Goal: Task Accomplishment & Management: Manage account settings

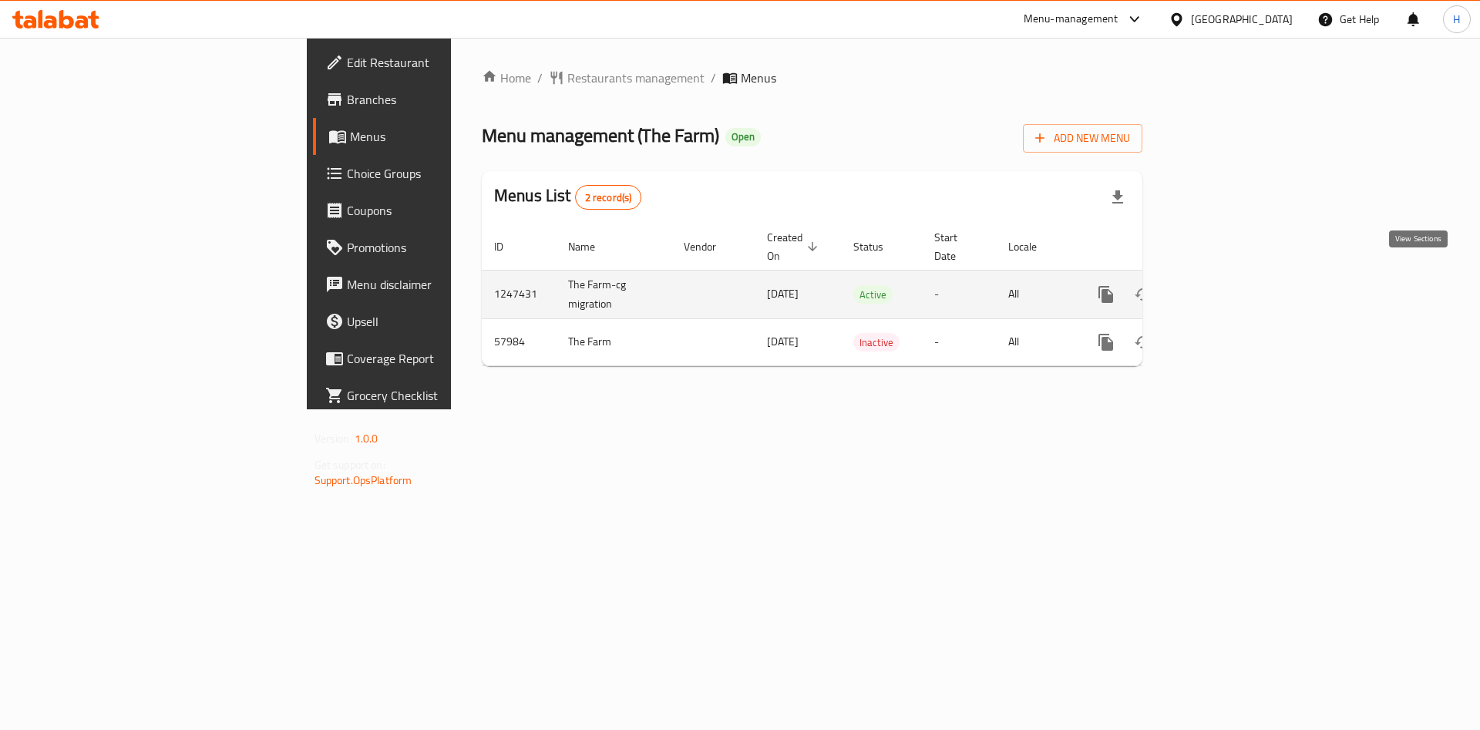
click at [1227, 285] on icon "enhanced table" at bounding box center [1217, 294] width 19 height 19
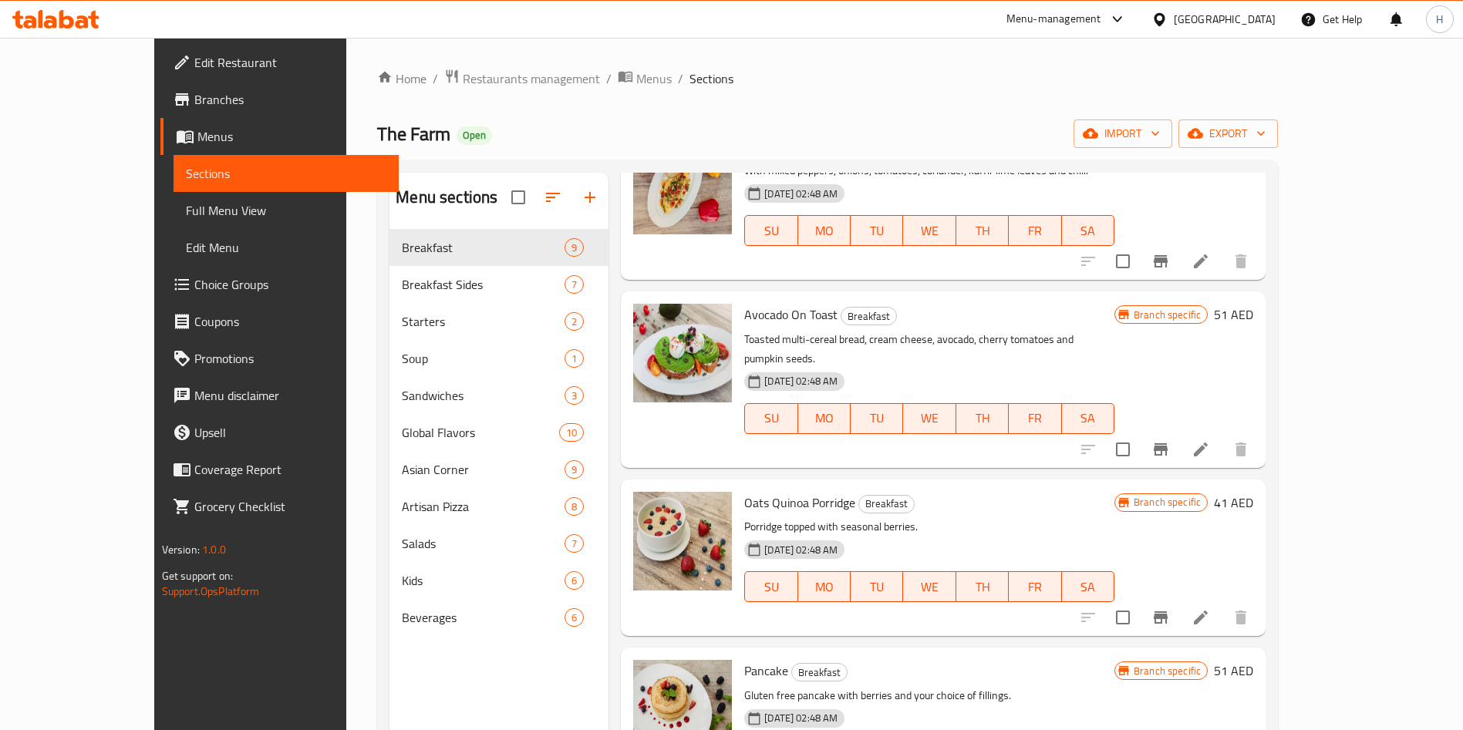
scroll to position [843, 0]
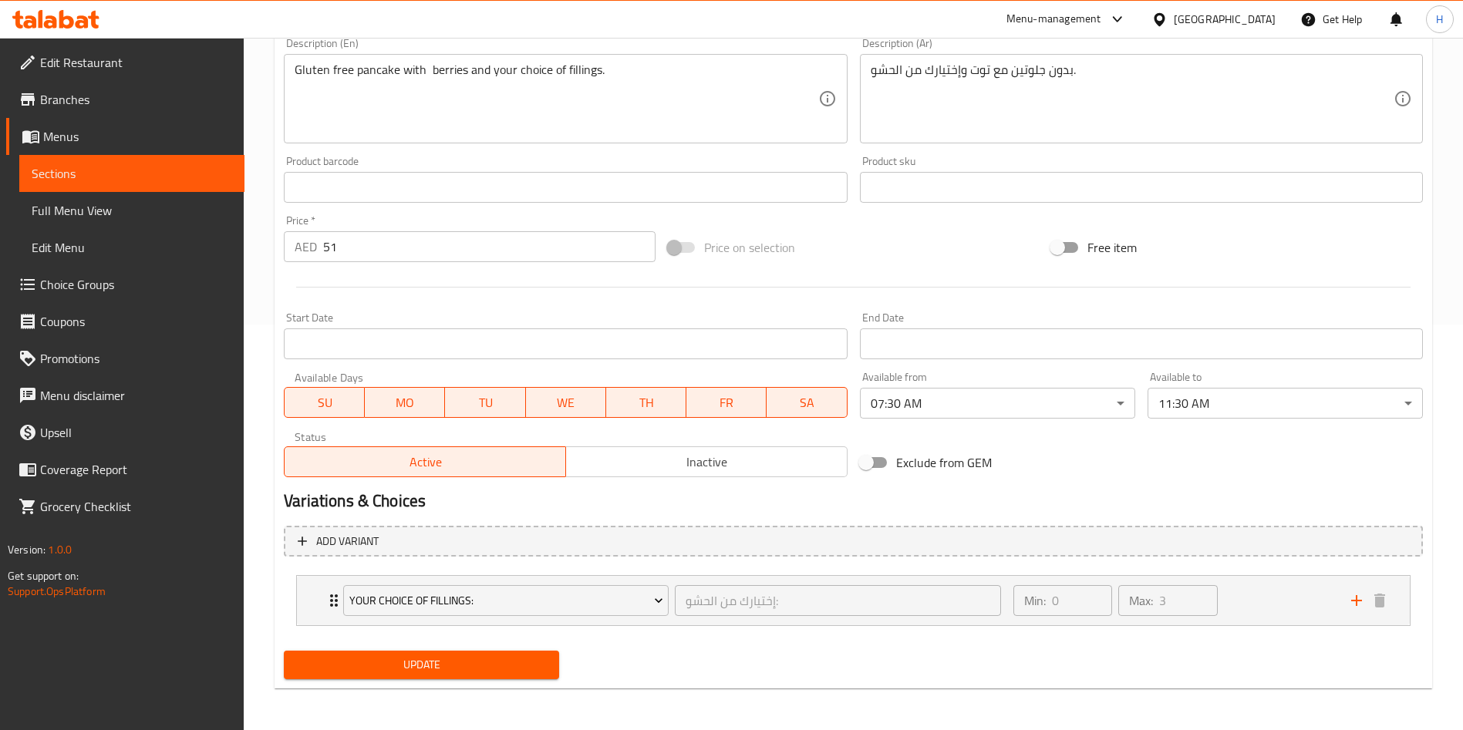
scroll to position [407, 0]
click at [320, 598] on div "Your Choice Of Fillings: إختيارك من الحشو: ​ Min: 0 ​ Max: 3 ​" at bounding box center [853, 598] width 1113 height 49
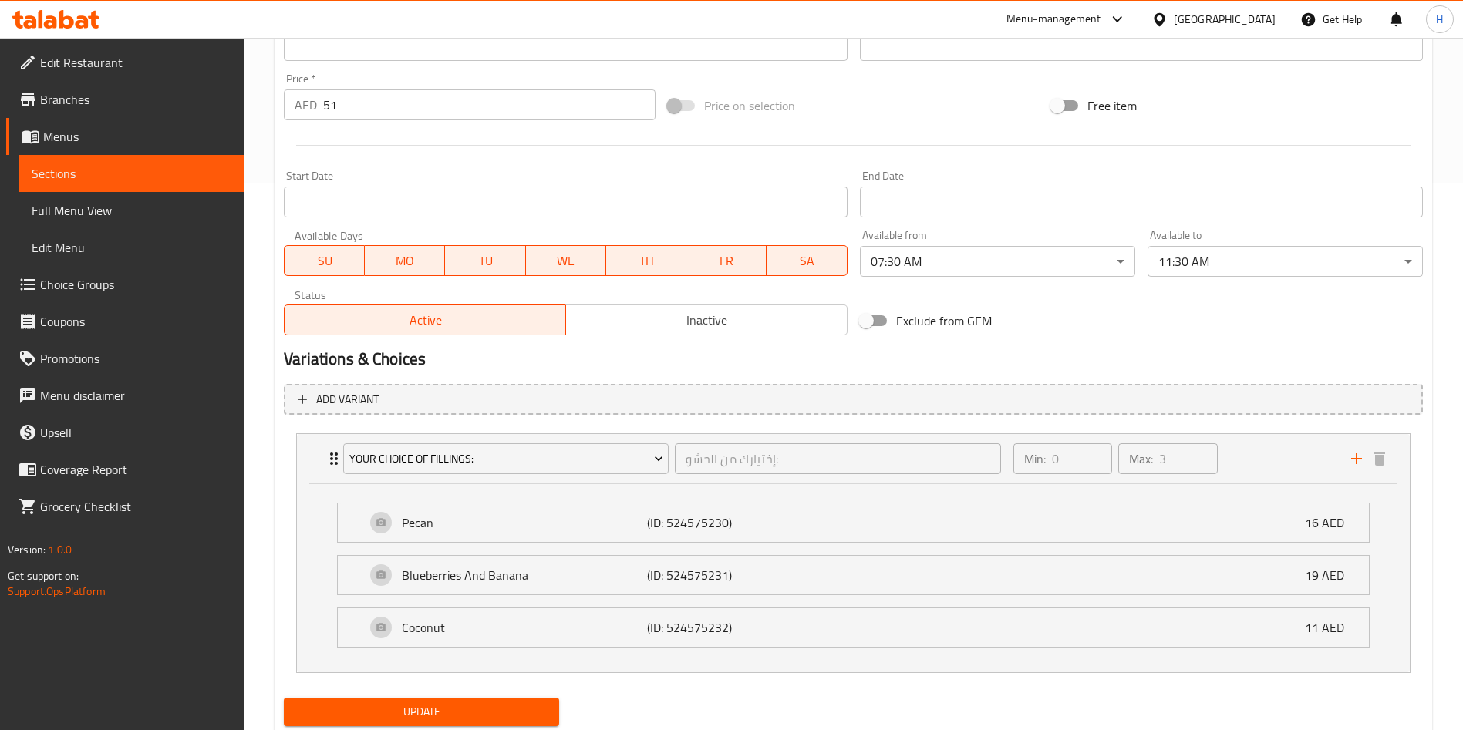
scroll to position [0, 0]
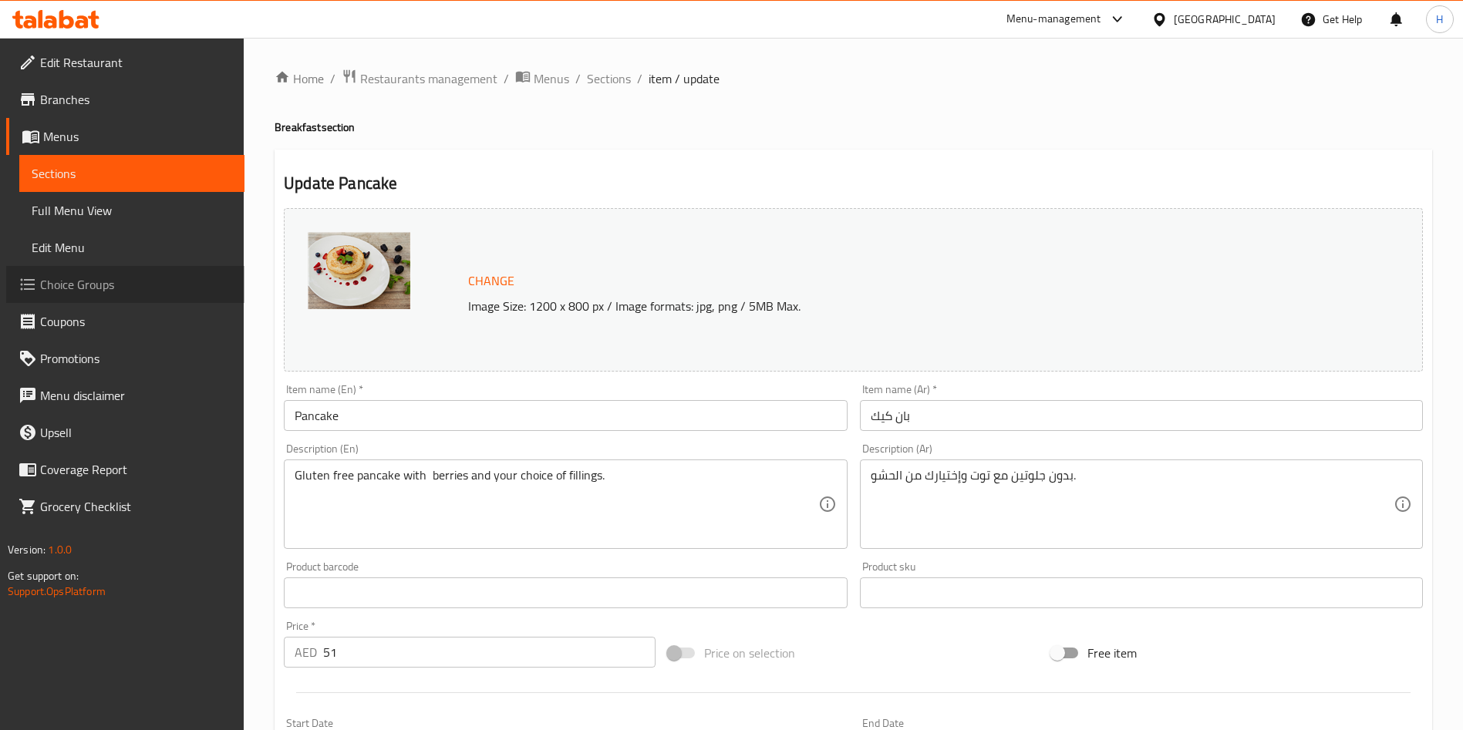
click at [99, 290] on span "Choice Groups" at bounding box center [136, 284] width 192 height 19
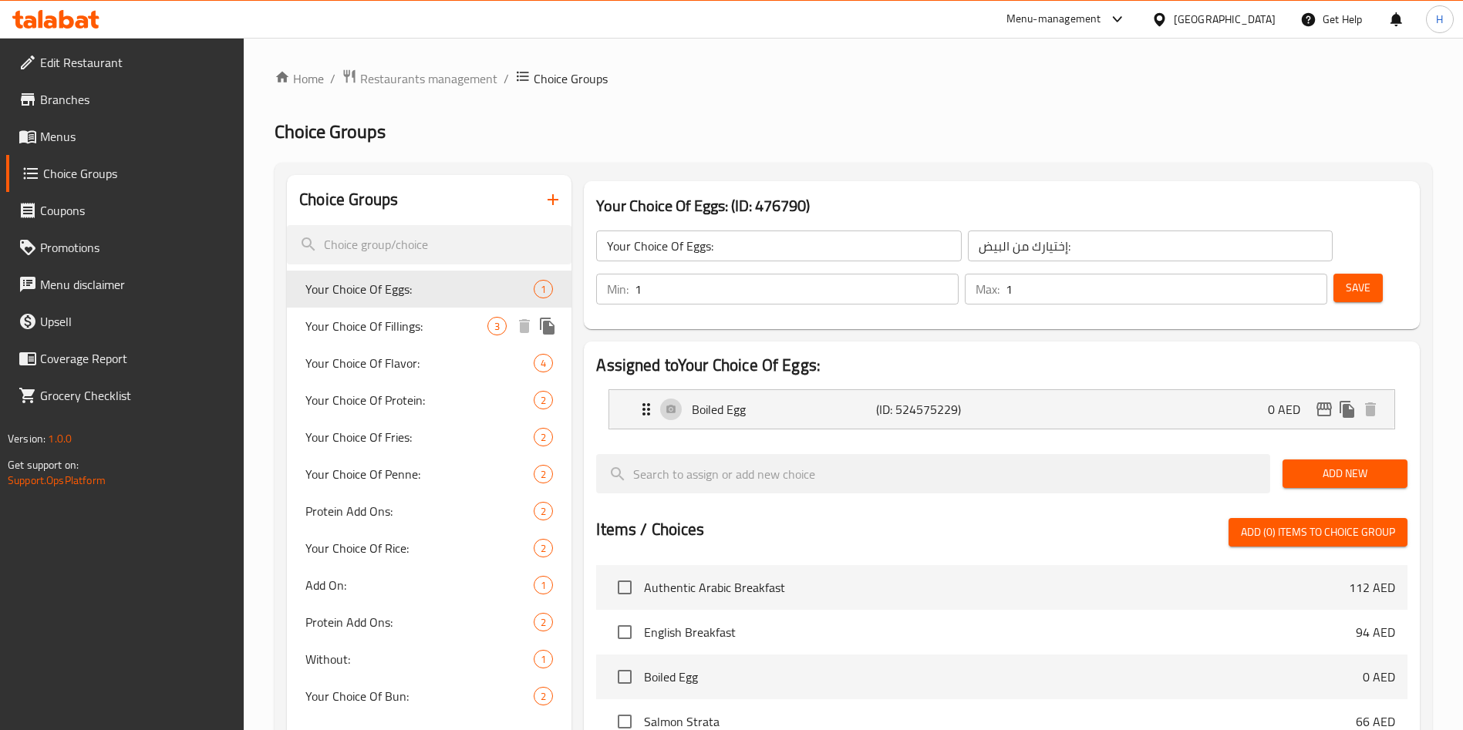
click at [455, 339] on div "Your Choice Of Fillings: 3" at bounding box center [429, 326] width 284 height 37
type input "Your Choice Of Fillings:"
type input "إختيارك من الحشو:"
type input "0"
type input "3"
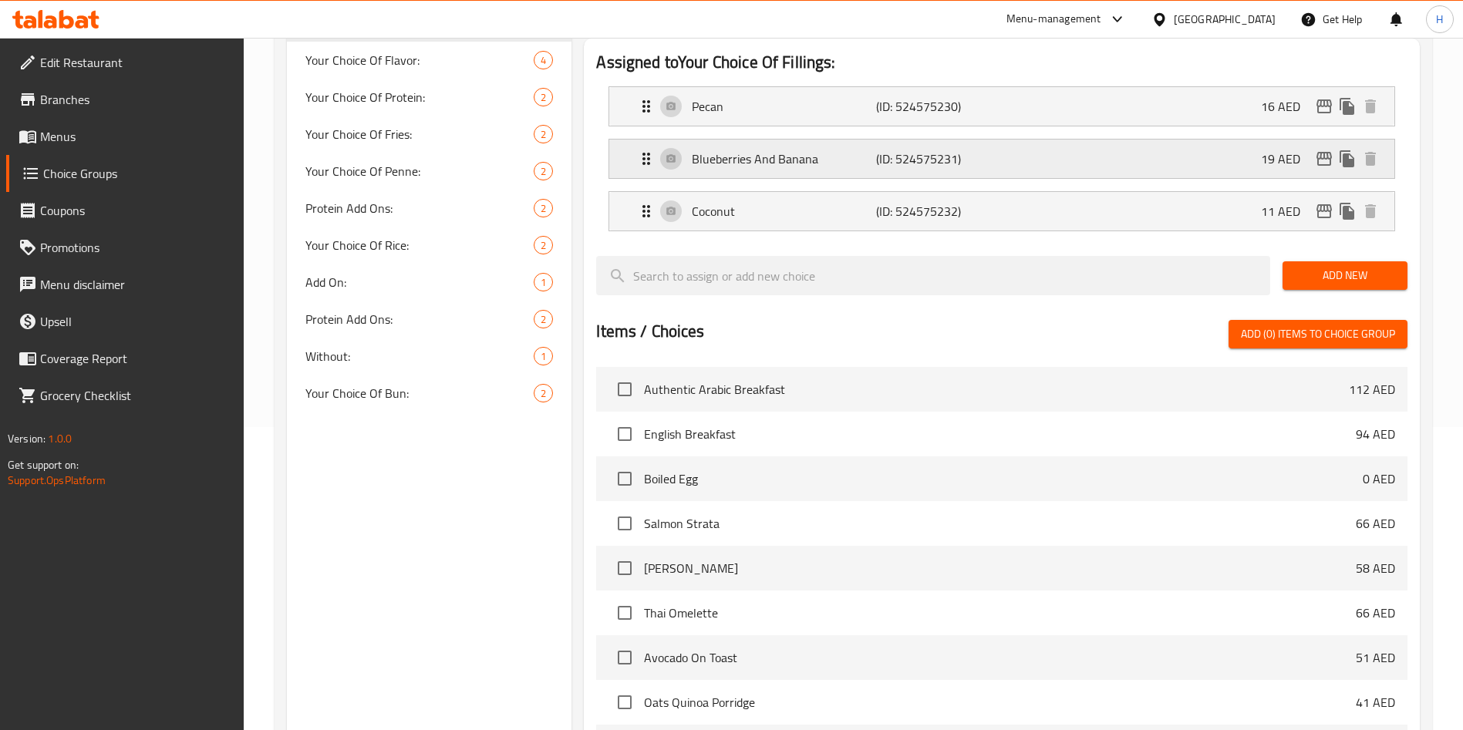
scroll to position [498, 0]
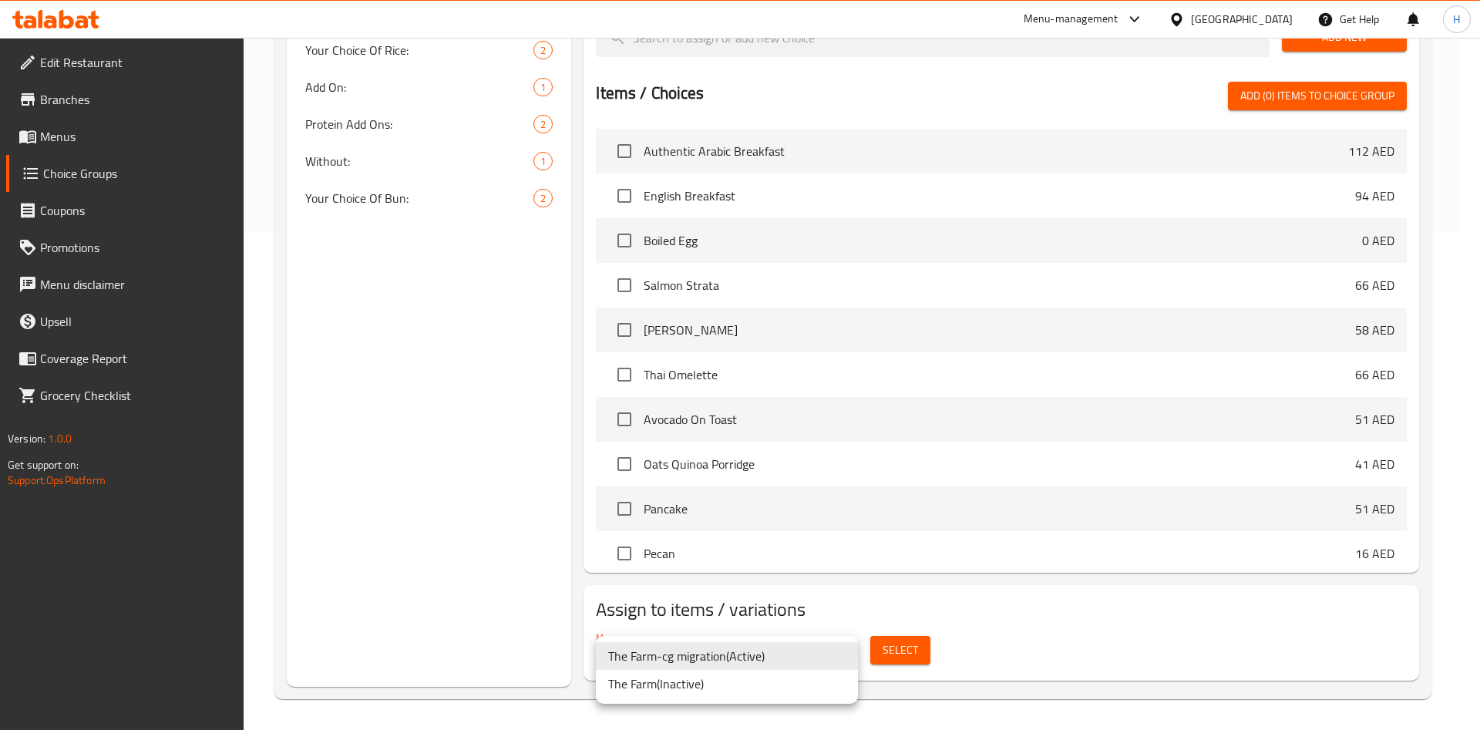
click at [1103, 653] on div at bounding box center [740, 365] width 1480 height 730
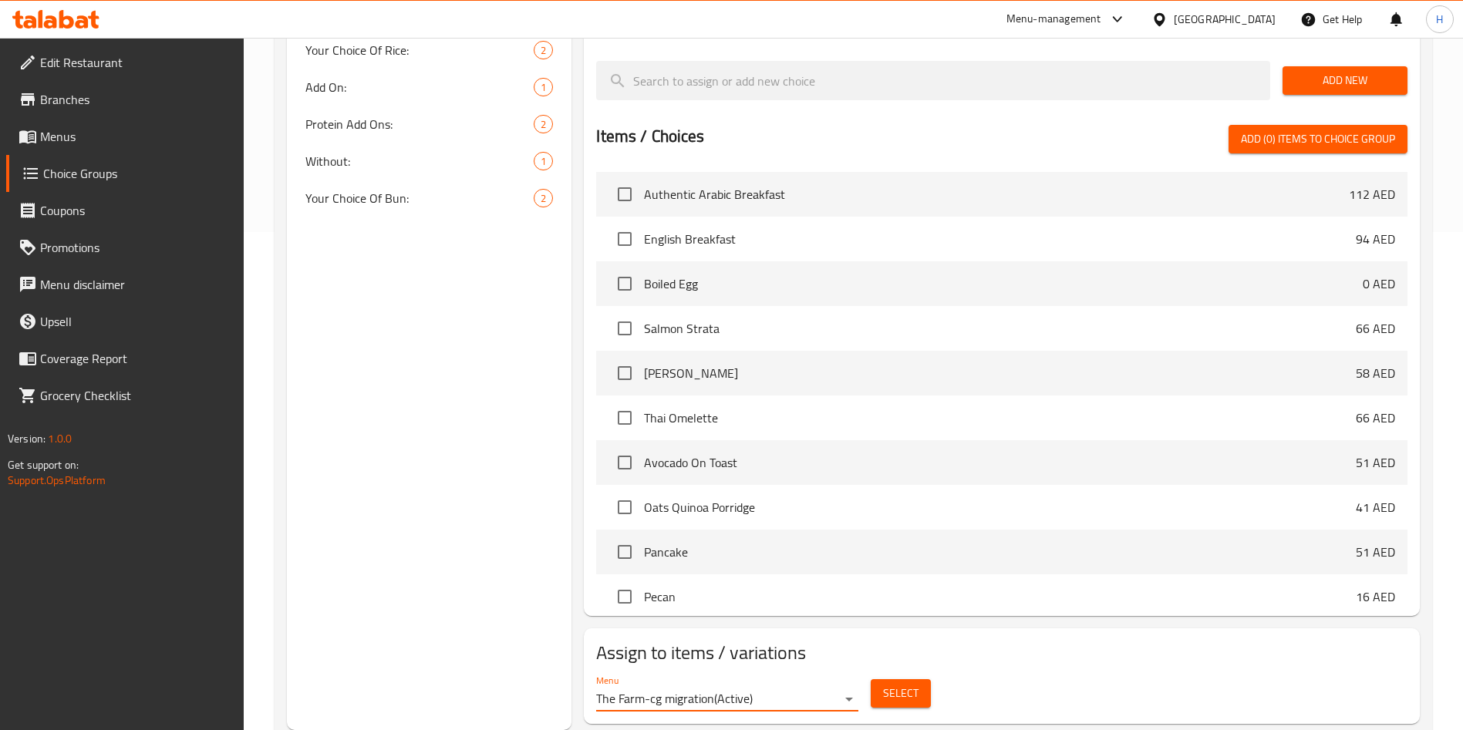
click at [888, 684] on span "Select" at bounding box center [900, 693] width 35 height 19
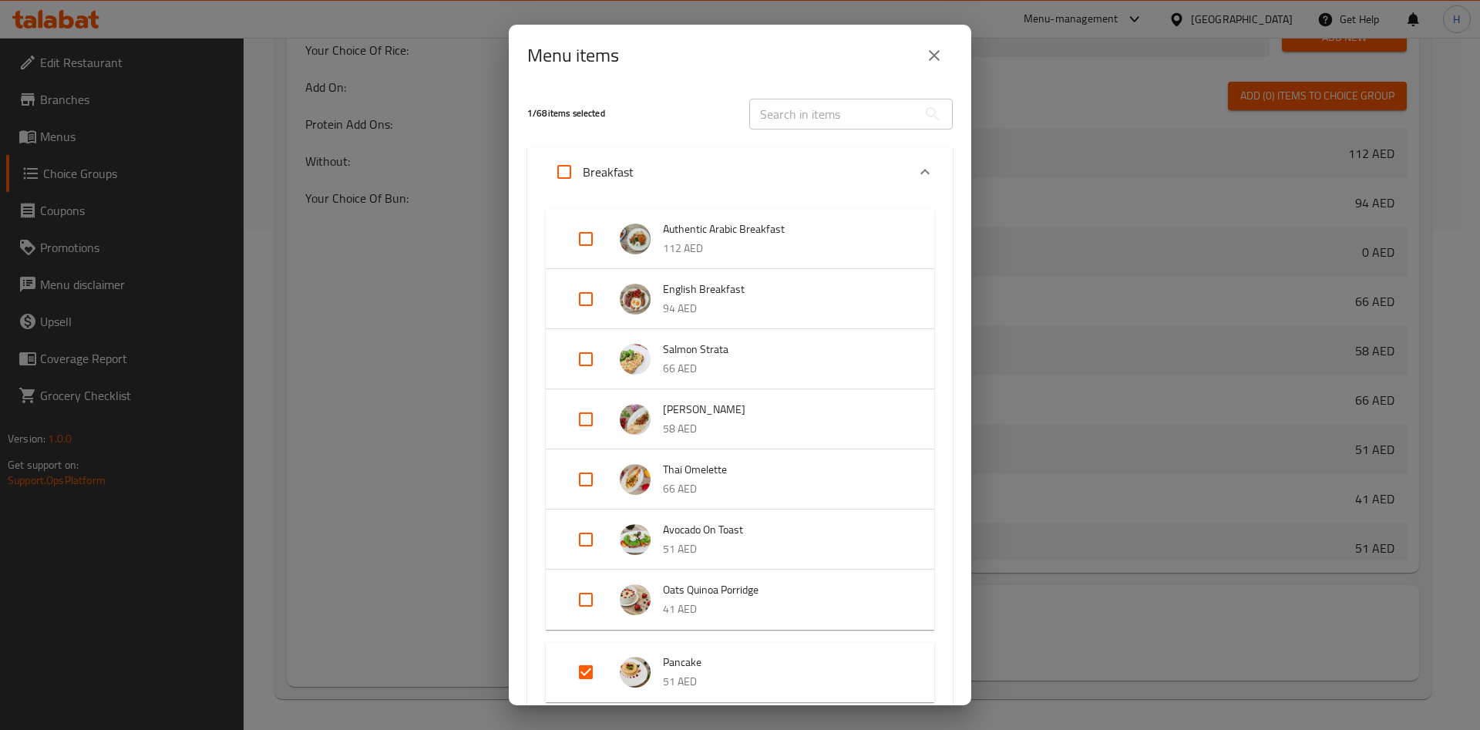
scroll to position [463, 0]
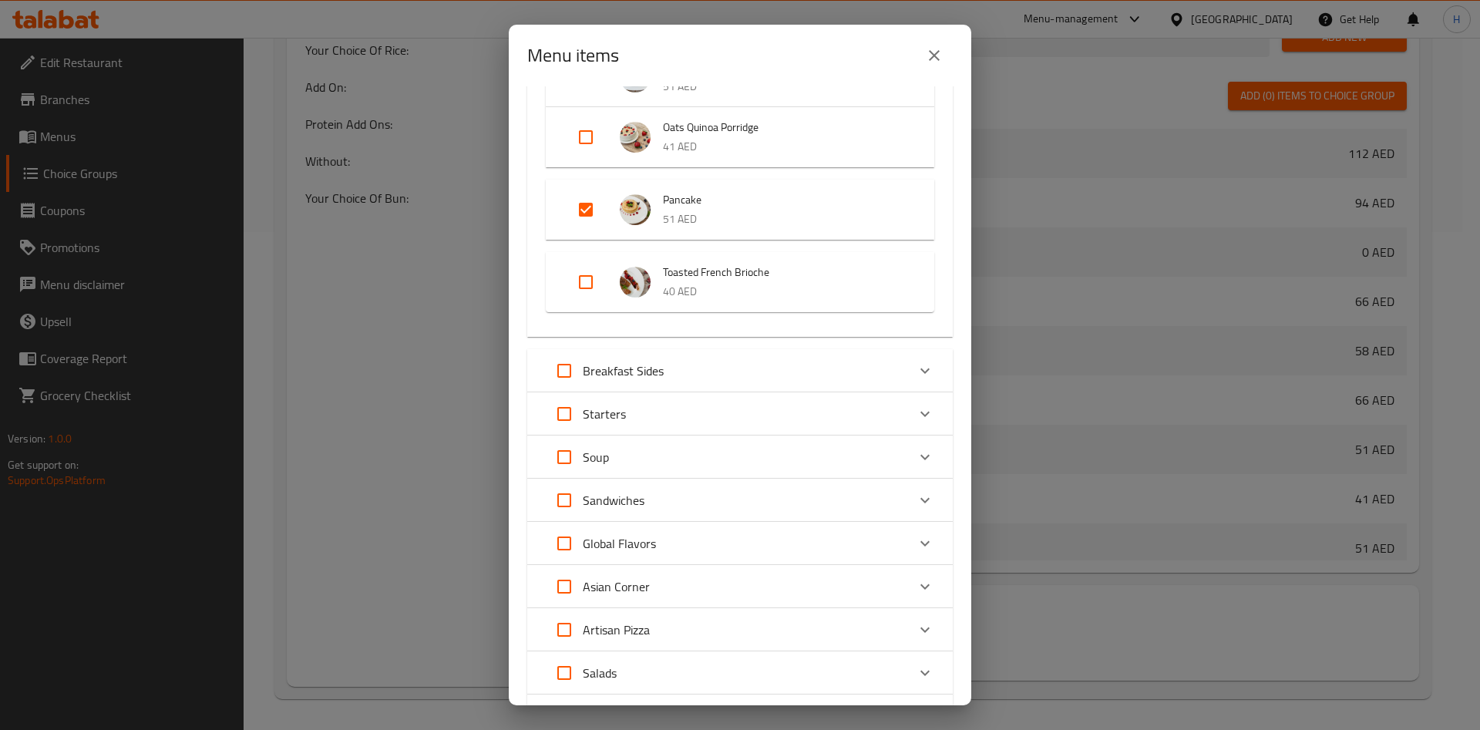
click at [742, 195] on span "Pancake" at bounding box center [783, 199] width 241 height 19
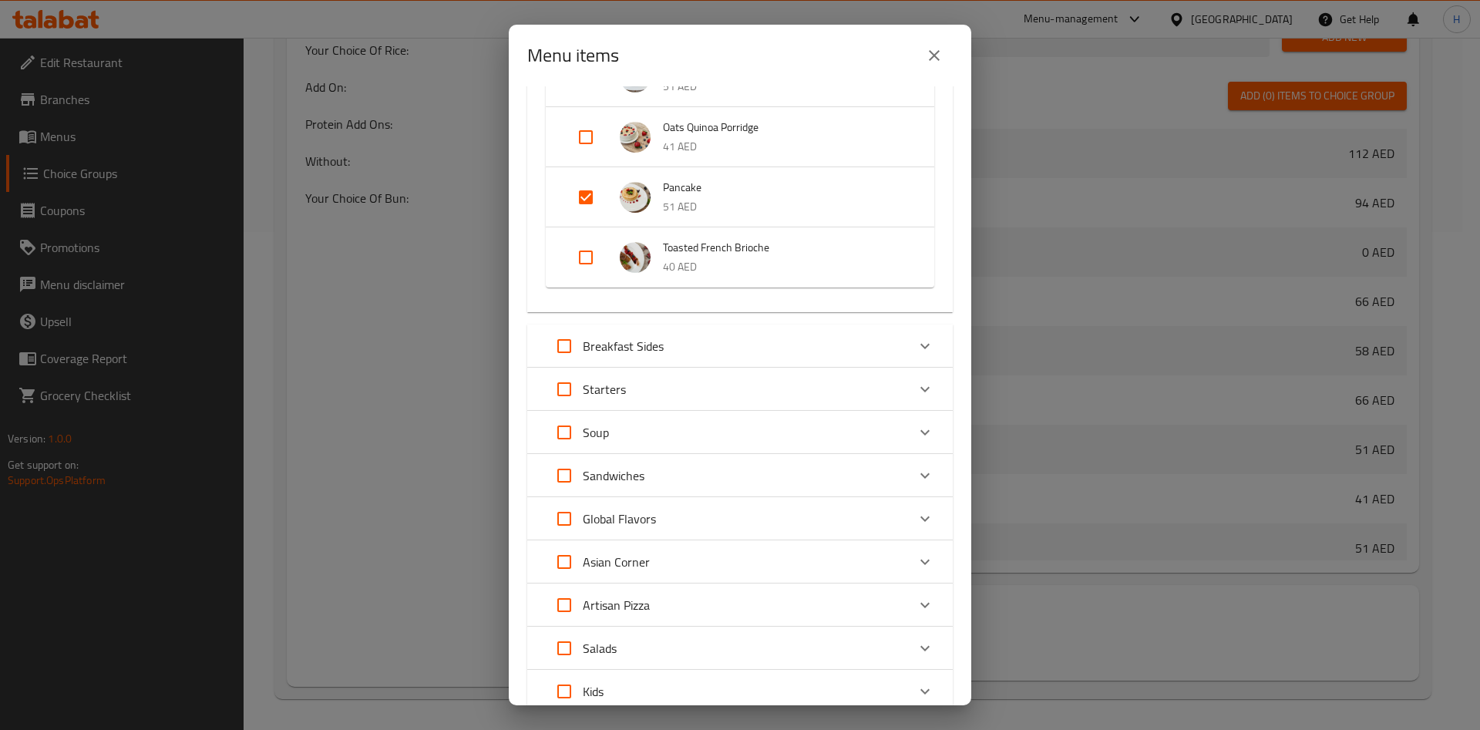
click at [742, 195] on span "Pancake" at bounding box center [783, 187] width 241 height 19
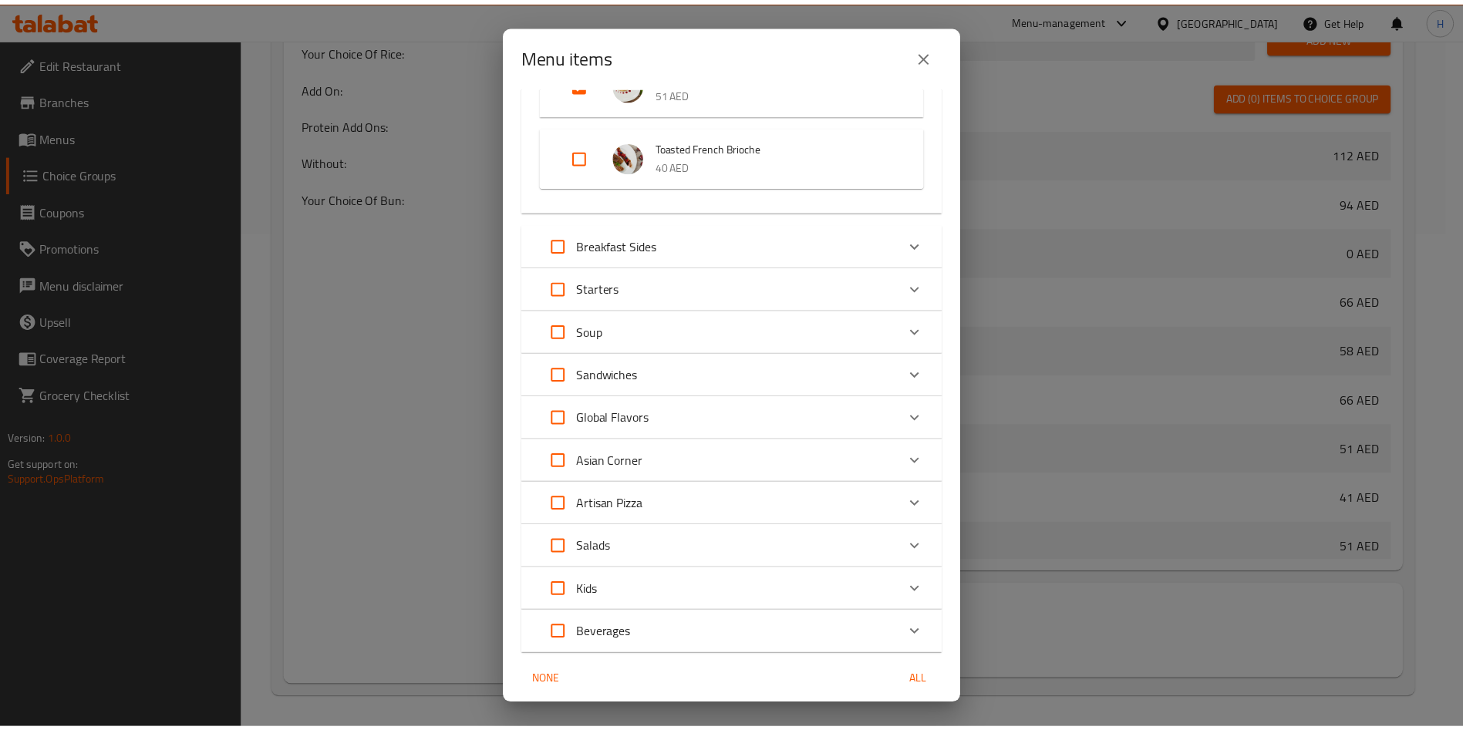
scroll to position [645, 0]
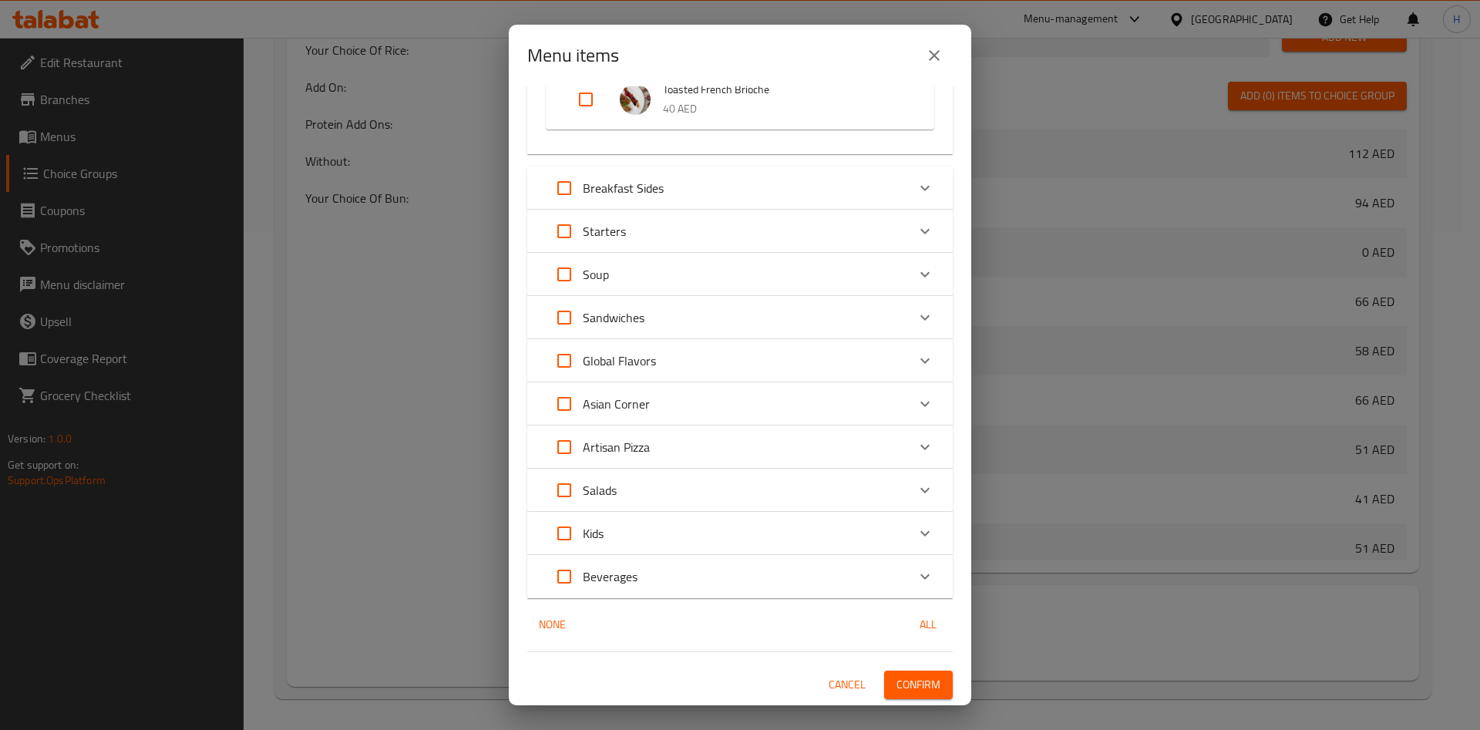
click at [931, 56] on icon "close" at bounding box center [934, 55] width 19 height 19
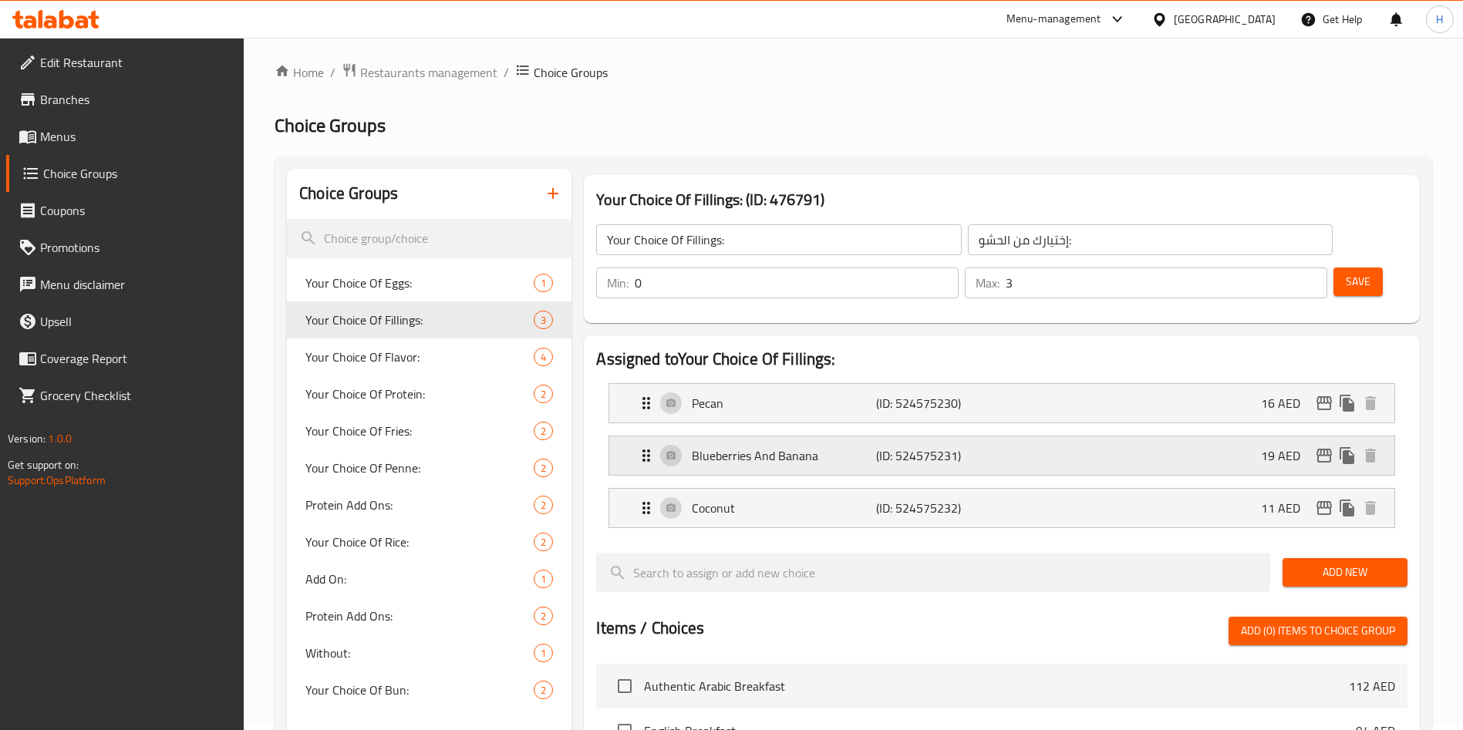
scroll to position [0, 0]
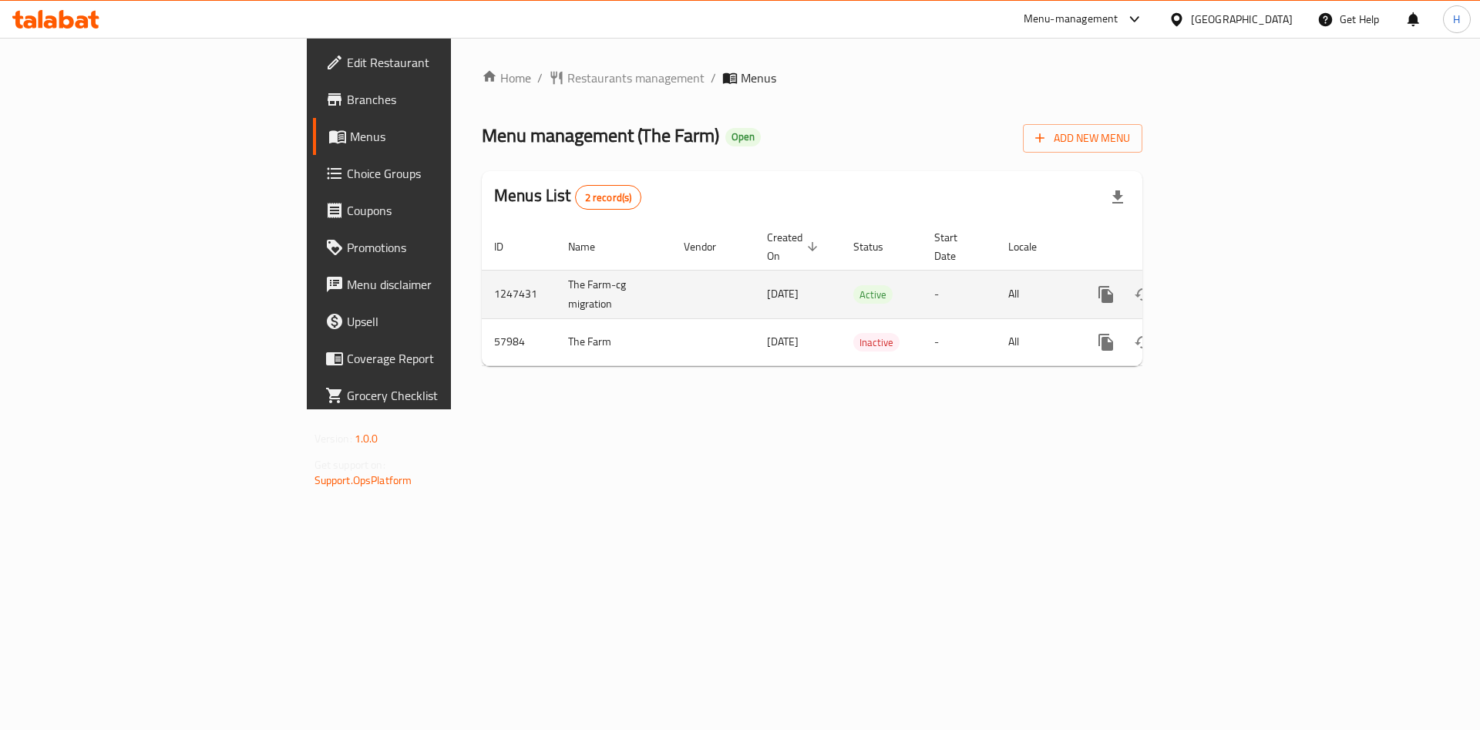
click at [1227, 285] on icon "enhanced table" at bounding box center [1217, 294] width 19 height 19
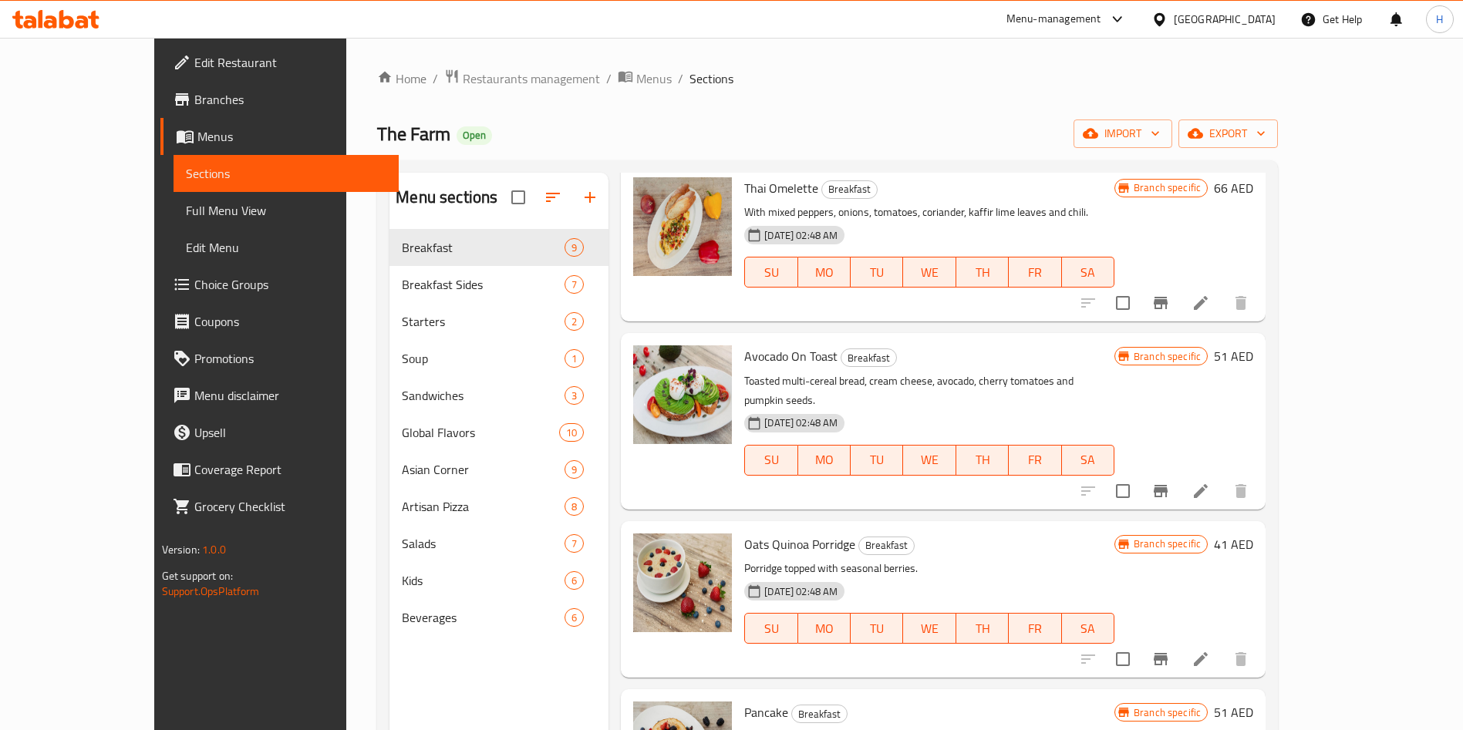
scroll to position [843, 0]
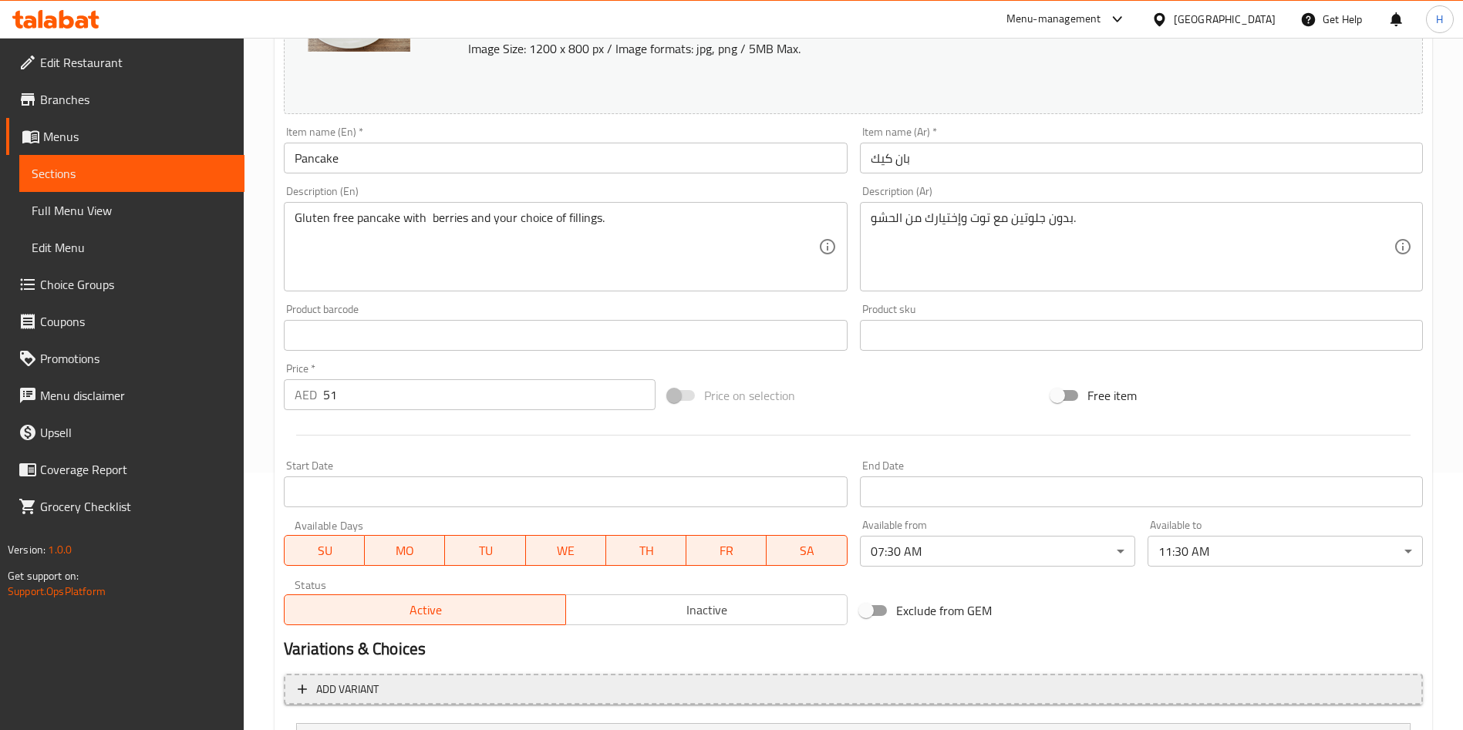
scroll to position [407, 0]
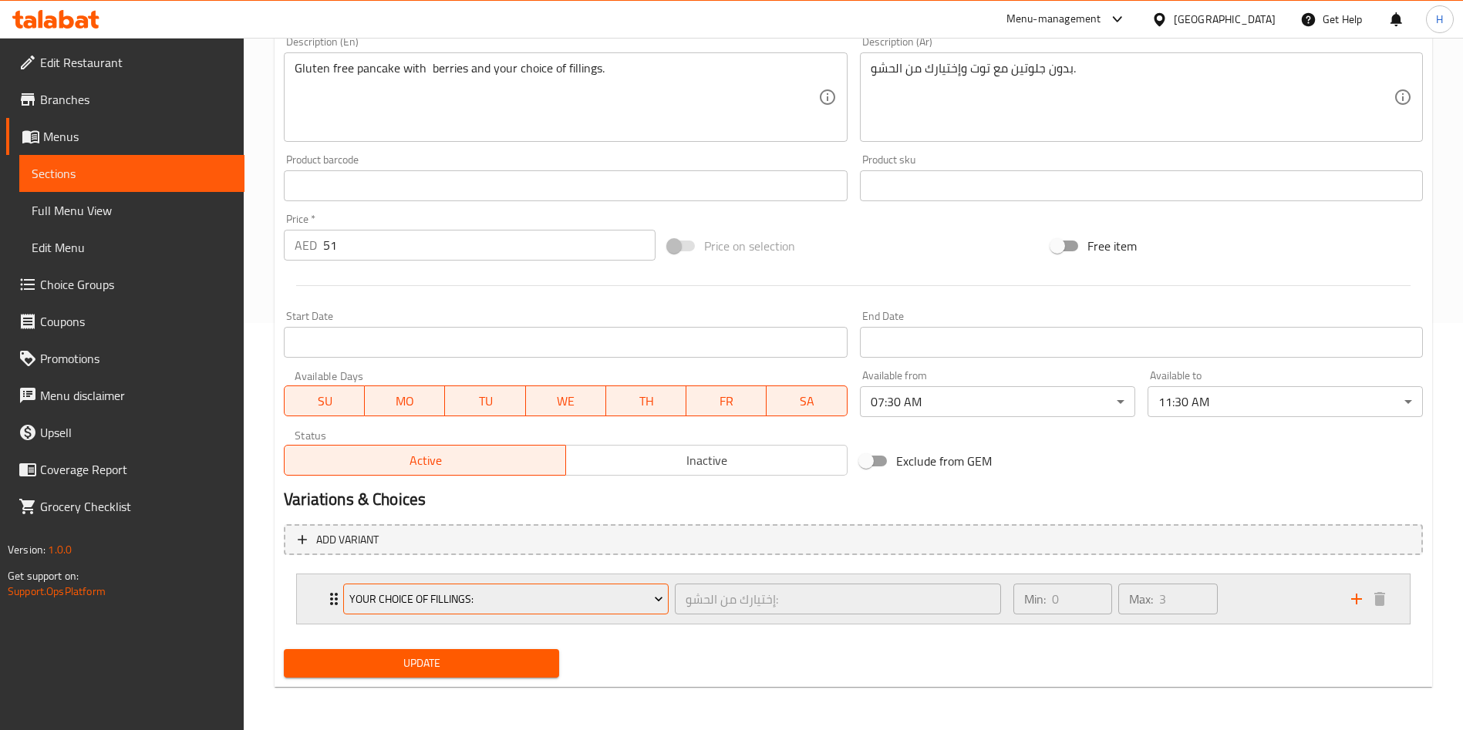
click at [347, 598] on button "Your Choice Of Fillings:" at bounding box center [505, 599] width 325 height 31
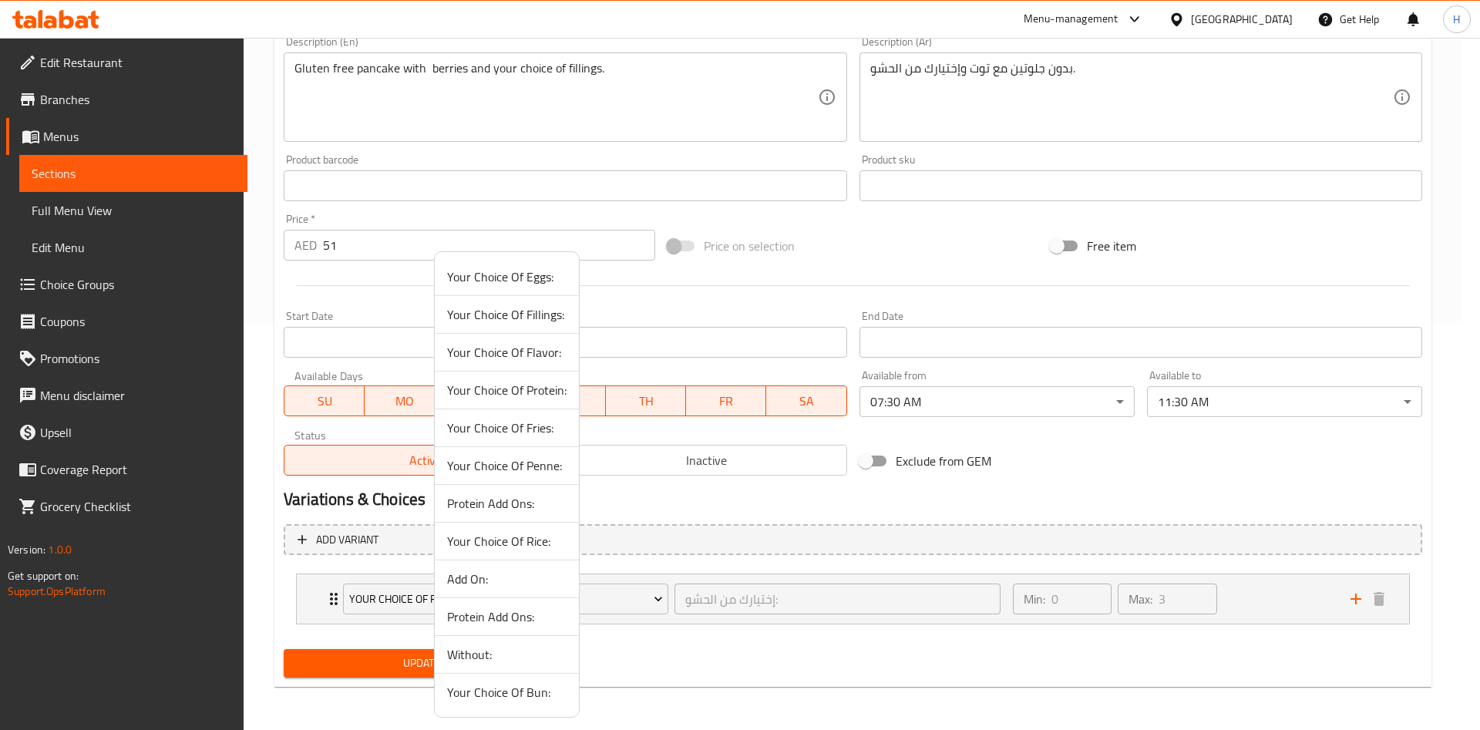
click at [329, 598] on div at bounding box center [740, 365] width 1480 height 730
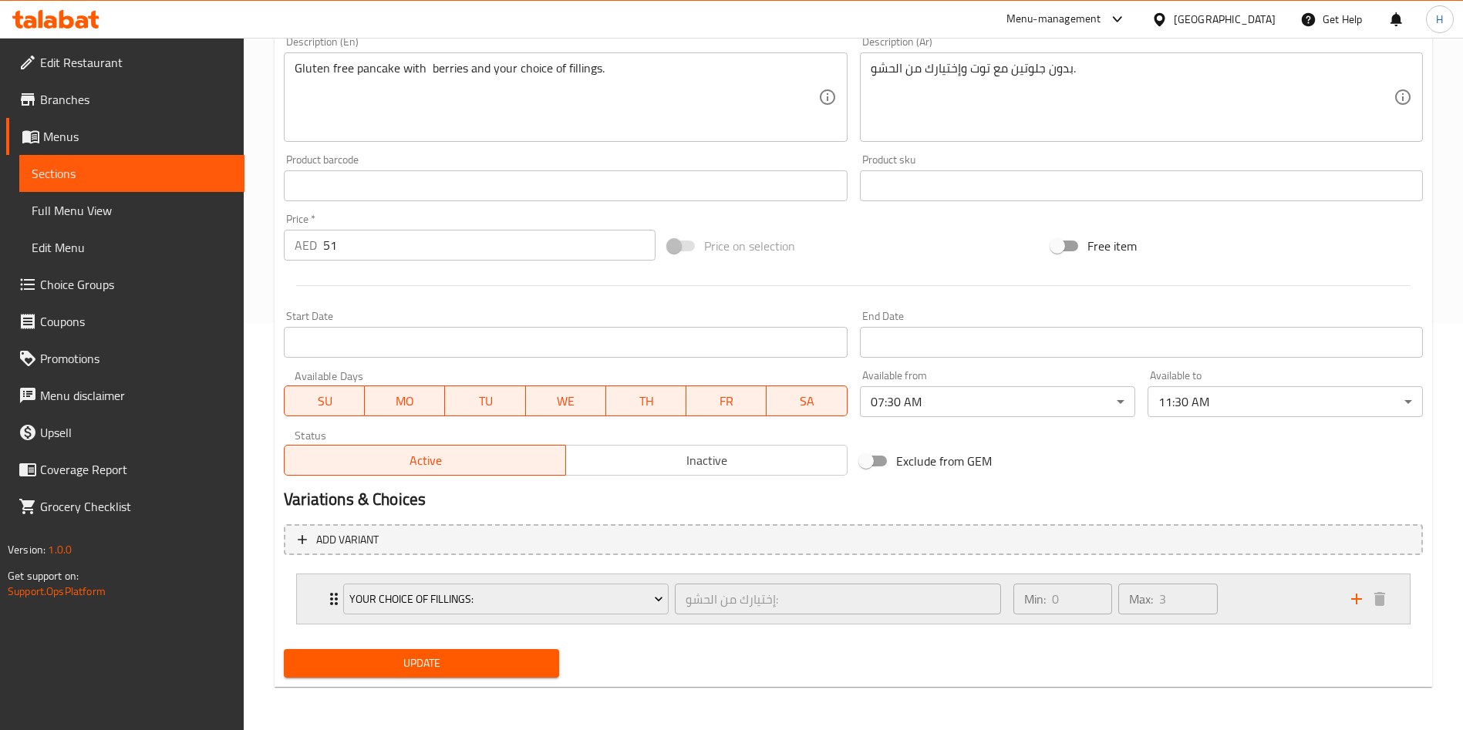
click at [318, 600] on div "Your Choice Of Fillings: إختيارك من الحشو: ​ Min: 0 ​ Max: 3 ​" at bounding box center [853, 598] width 1113 height 49
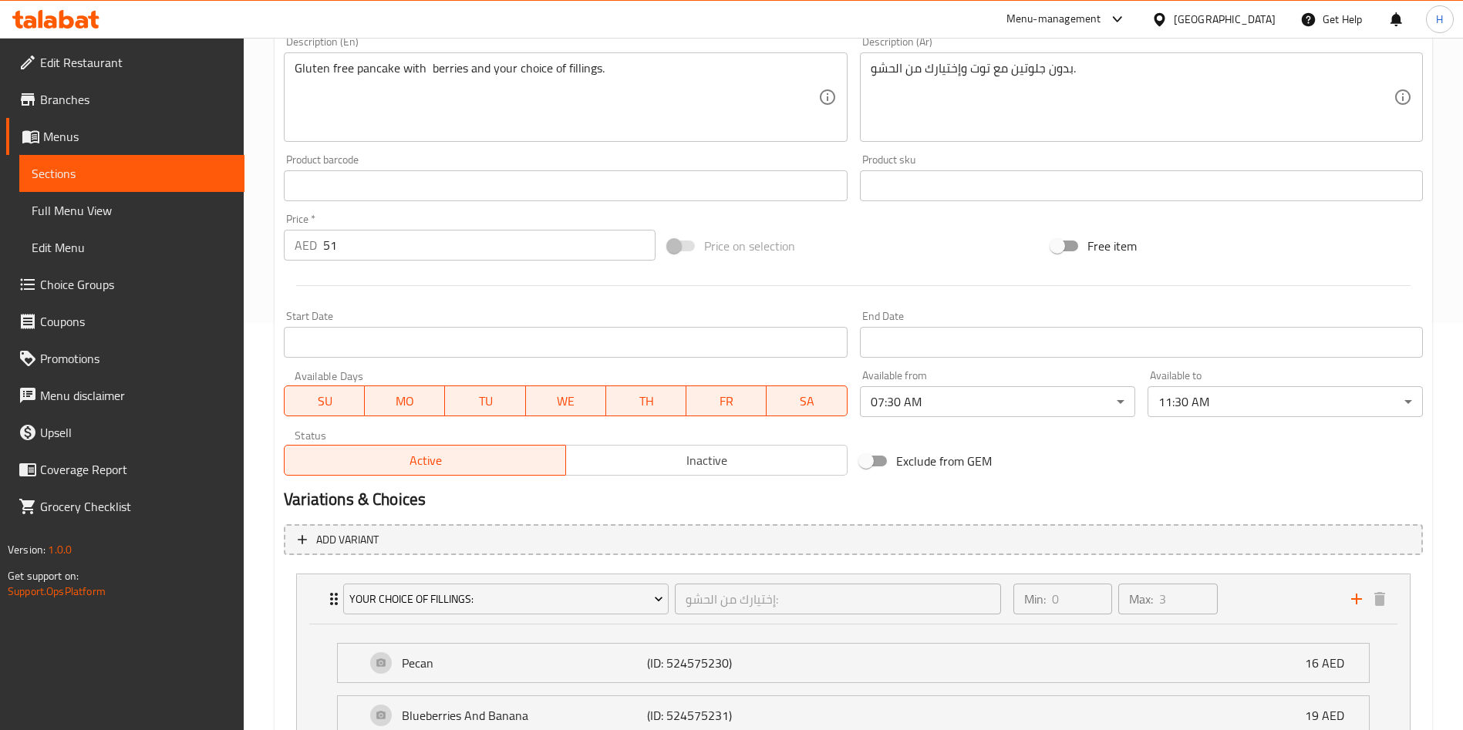
scroll to position [596, 0]
